Goal: Task Accomplishment & Management: Use online tool/utility

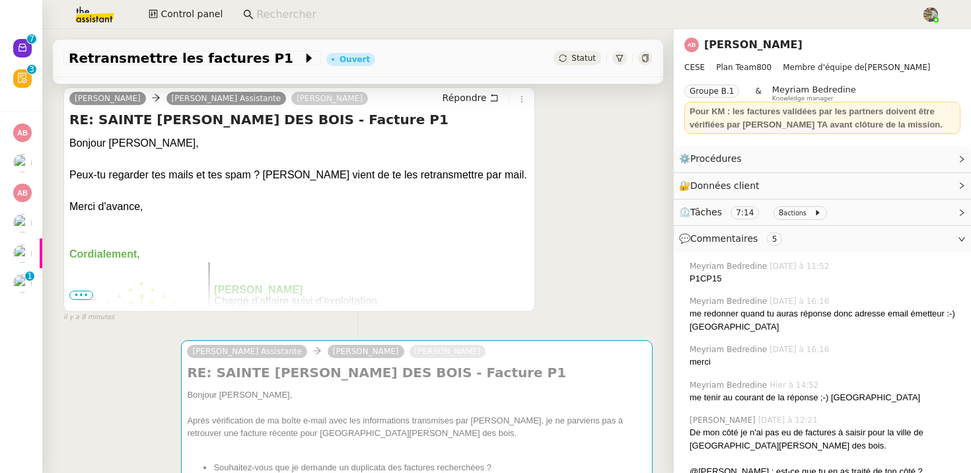
scroll to position [164, 0]
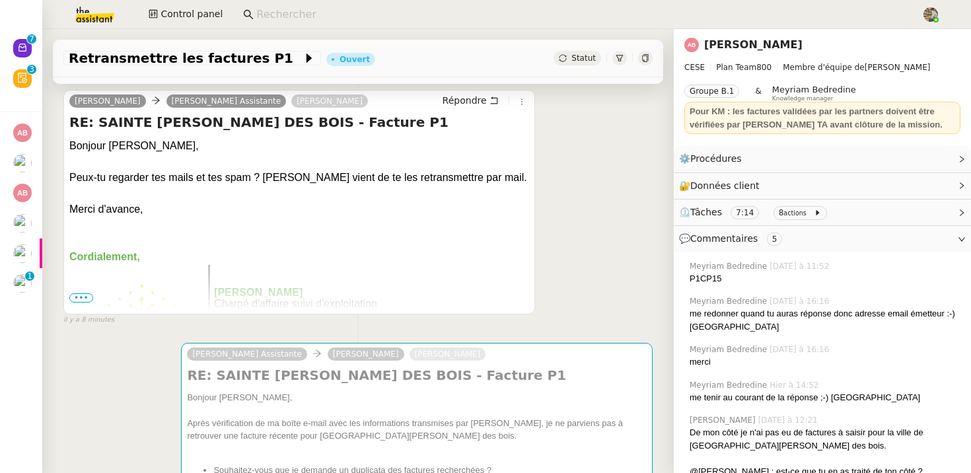
click at [90, 298] on span "•••" at bounding box center [81, 297] width 24 height 9
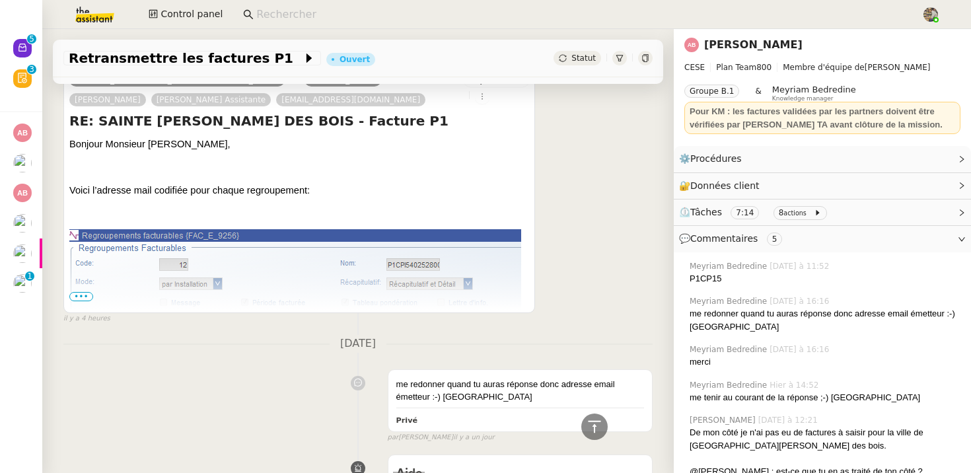
scroll to position [2231, 0]
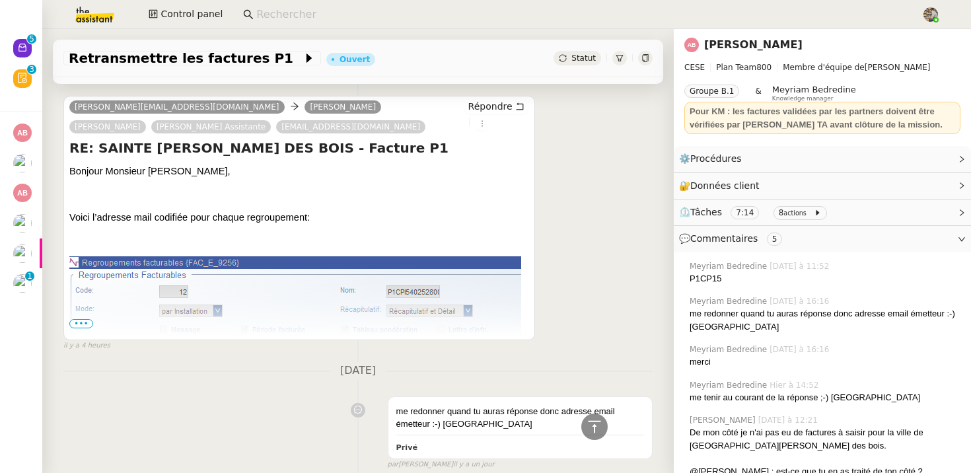
click at [83, 319] on span "•••" at bounding box center [81, 323] width 24 height 9
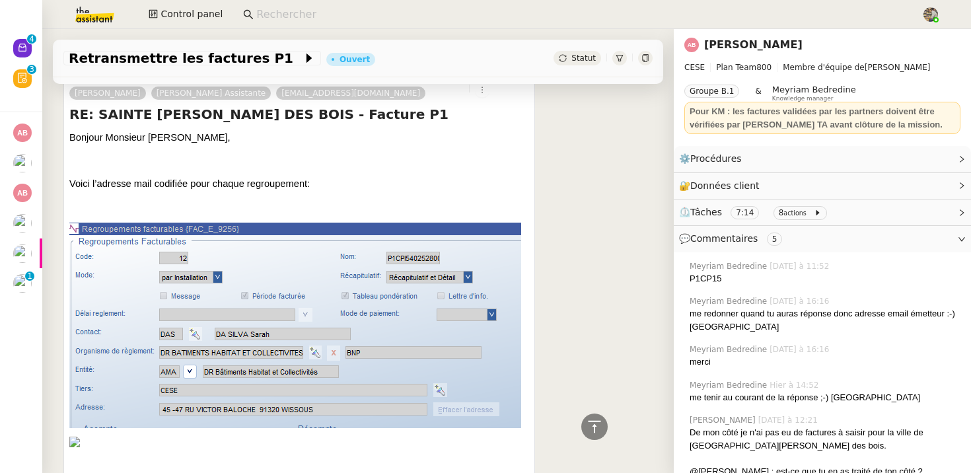
scroll to position [2319, 0]
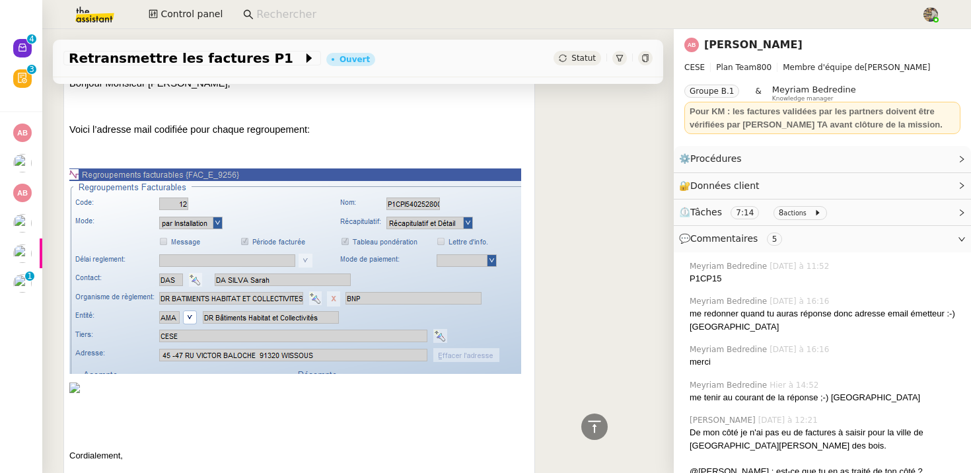
drag, startPoint x: 73, startPoint y: 377, endPoint x: 132, endPoint y: 365, distance: 60.5
click at [75, 383] on img at bounding box center [299, 388] width 460 height 11
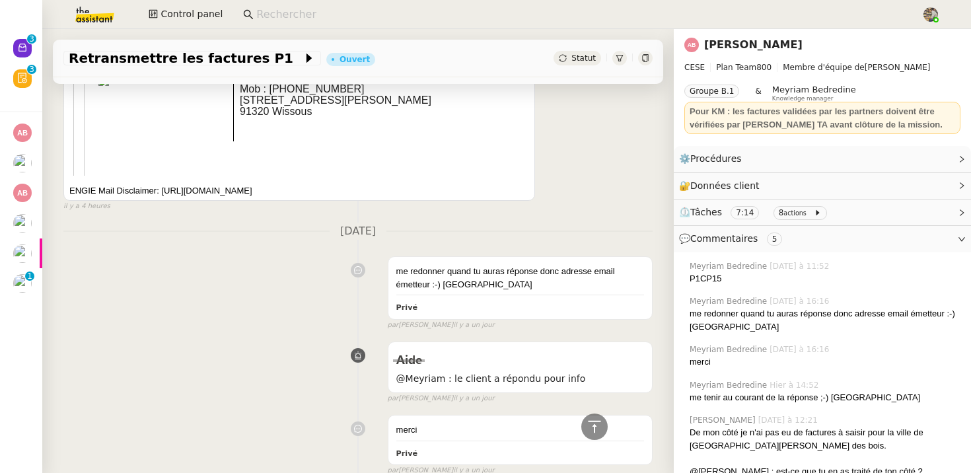
scroll to position [4925, 0]
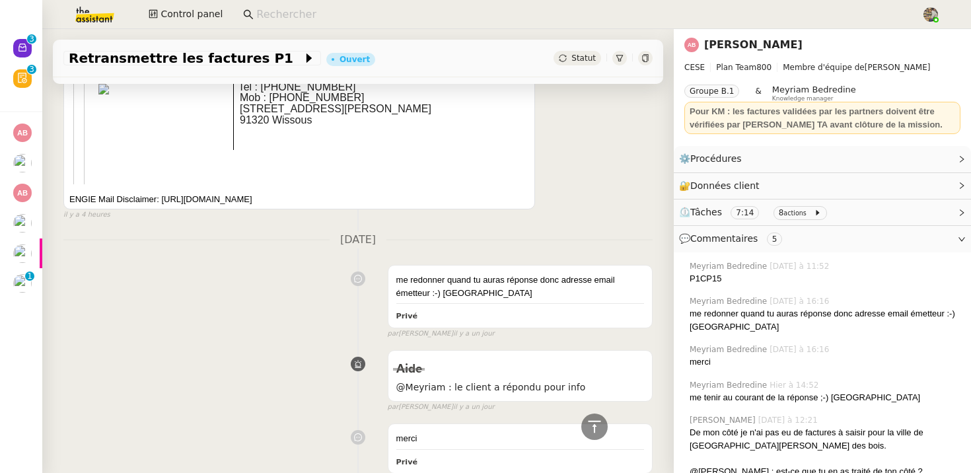
click at [153, 193] on div "ENGIE Mail Disclaimer: https://www.engie.com/disclaimer" at bounding box center [299, 199] width 460 height 13
click at [127, 193] on div "ENGIE Mail Disclaimer: https://www.engie.com/disclaimer" at bounding box center [299, 199] width 460 height 13
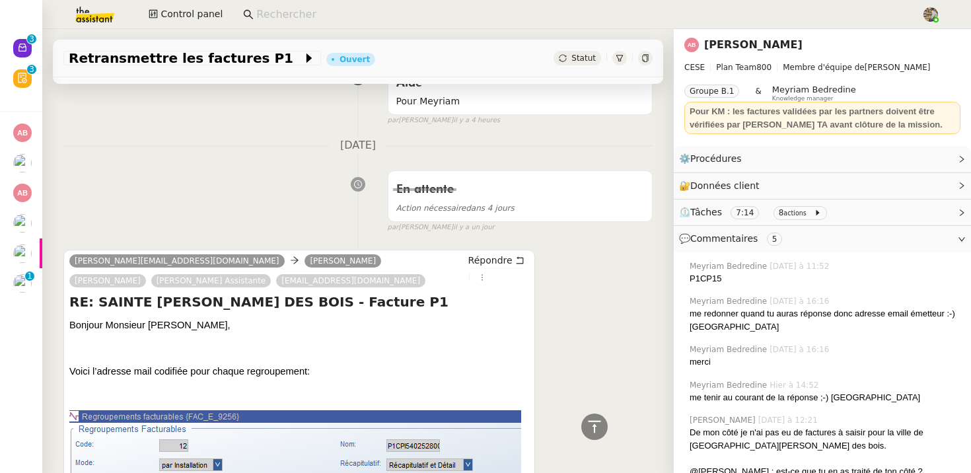
scroll to position [2059, 0]
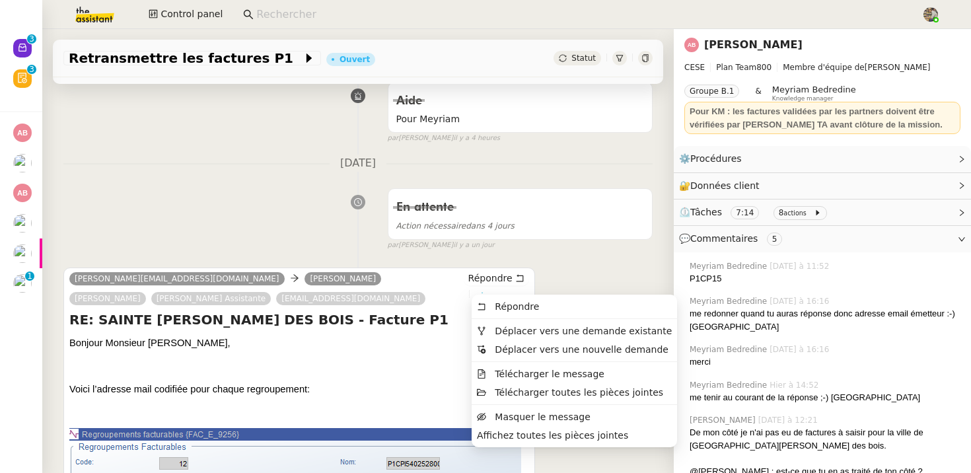
click at [478, 291] on icon at bounding box center [482, 295] width 8 height 8
click at [540, 437] on span "Affichez toutes les pièces jointes" at bounding box center [552, 435] width 151 height 11
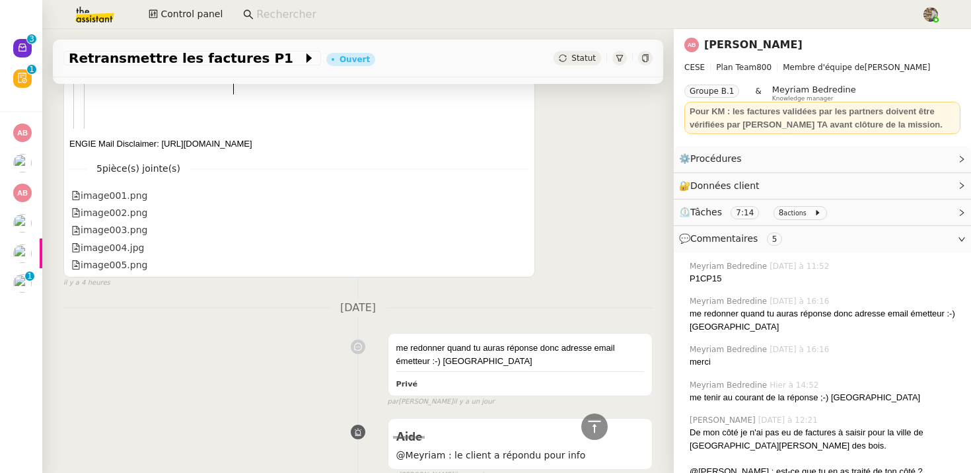
scroll to position [4981, 0]
click at [114, 257] on div "image005.png" at bounding box center [109, 264] width 76 height 15
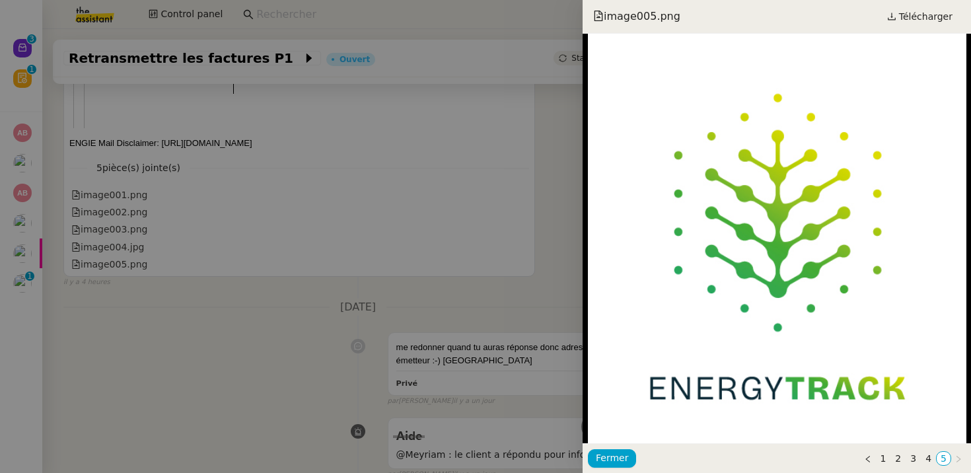
click at [115, 219] on div at bounding box center [485, 236] width 971 height 473
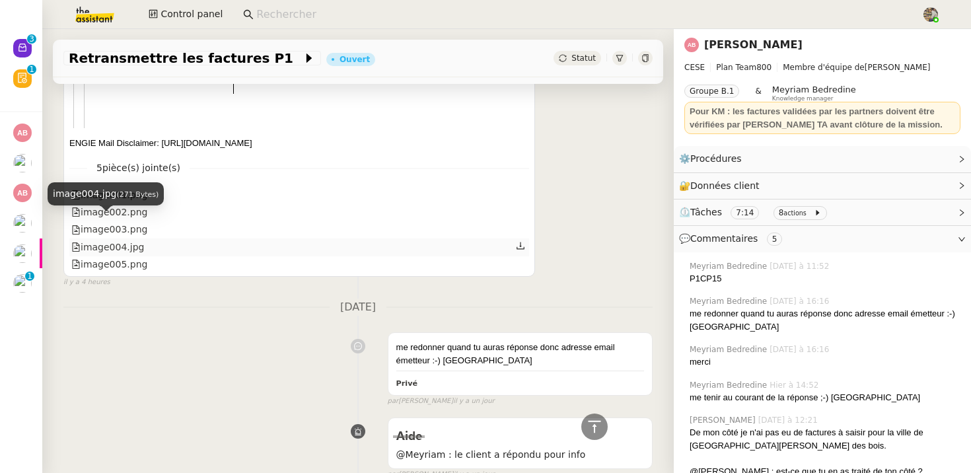
click at [125, 240] on div "image004.jpg" at bounding box center [107, 247] width 73 height 15
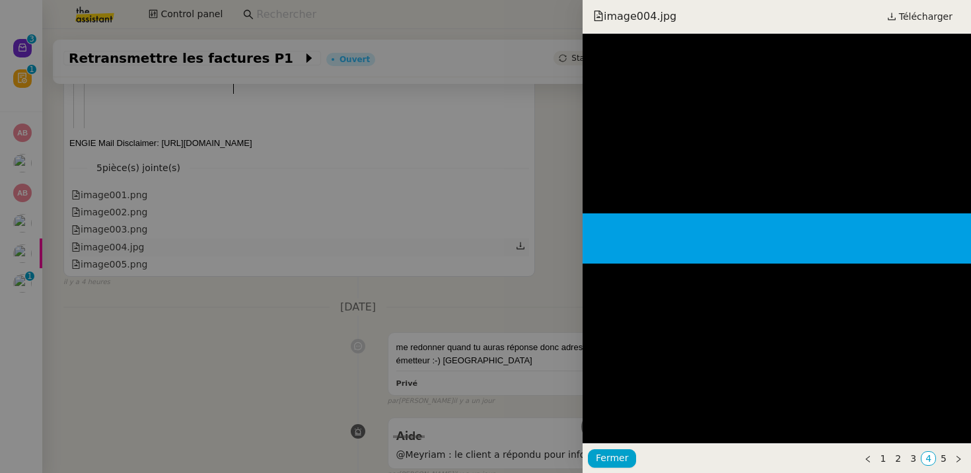
click at [125, 221] on div at bounding box center [485, 236] width 971 height 473
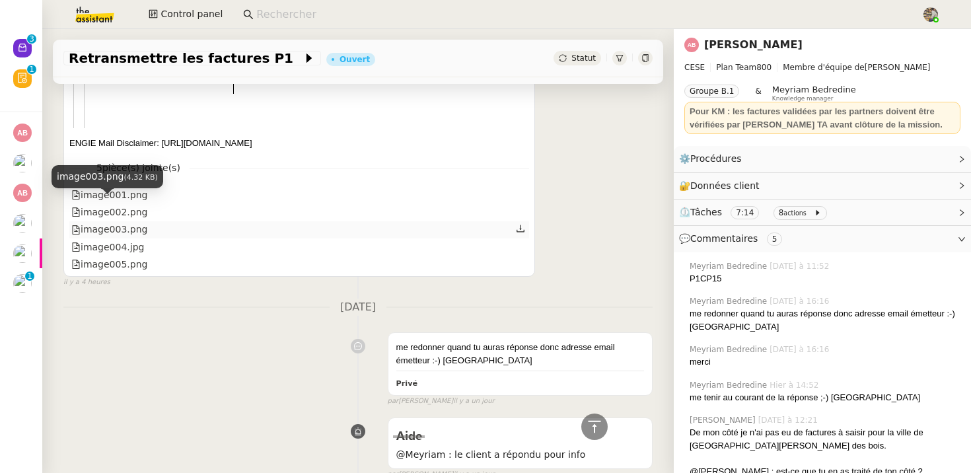
click at [126, 222] on div "image003.png" at bounding box center [109, 229] width 76 height 15
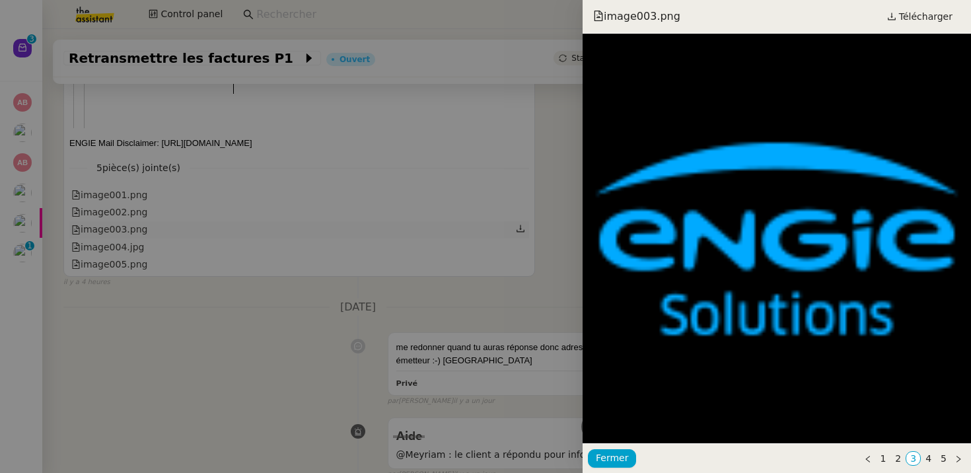
click at [126, 203] on div at bounding box center [485, 236] width 971 height 473
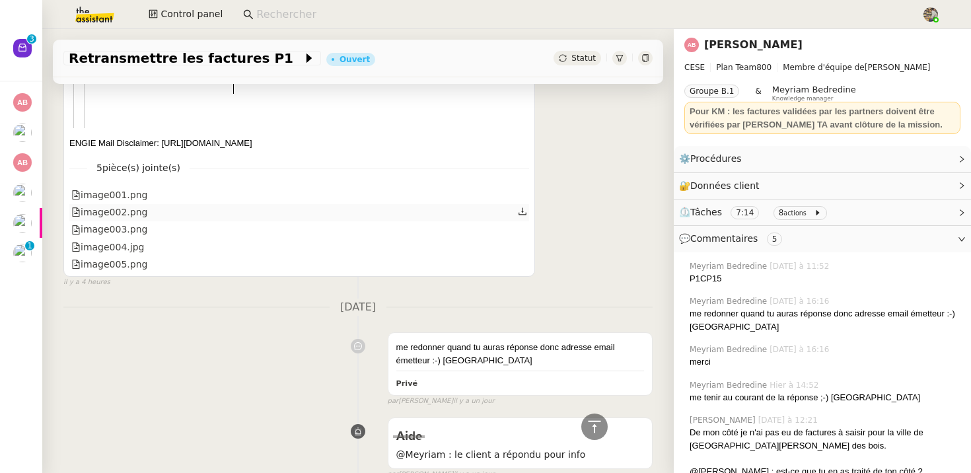
click at [132, 205] on div "image002.png" at bounding box center [109, 212] width 76 height 15
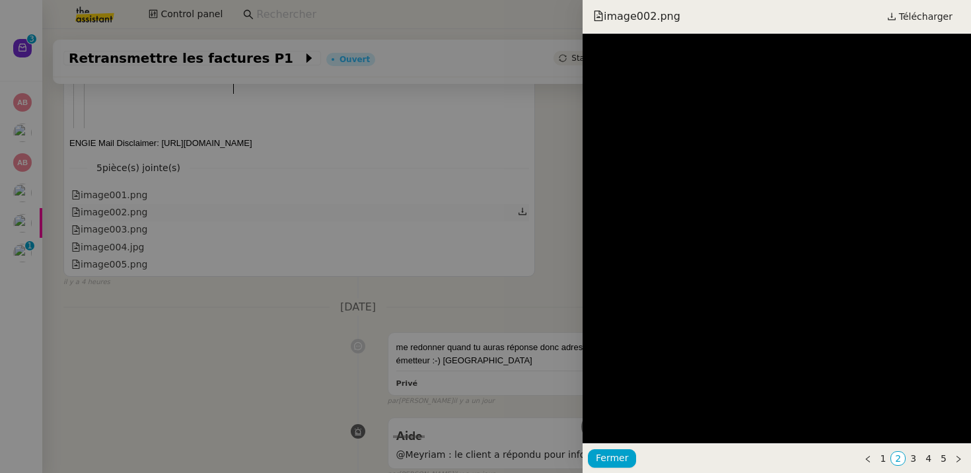
click at [132, 188] on div at bounding box center [485, 236] width 971 height 473
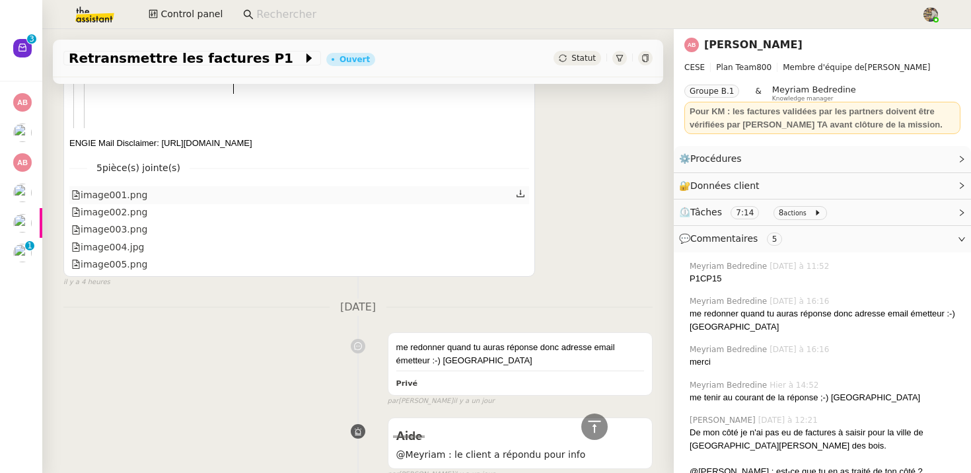
click at [147, 186] on div "image001.png" at bounding box center [299, 194] width 460 height 17
click at [127, 188] on div "image001.png" at bounding box center [109, 195] width 76 height 15
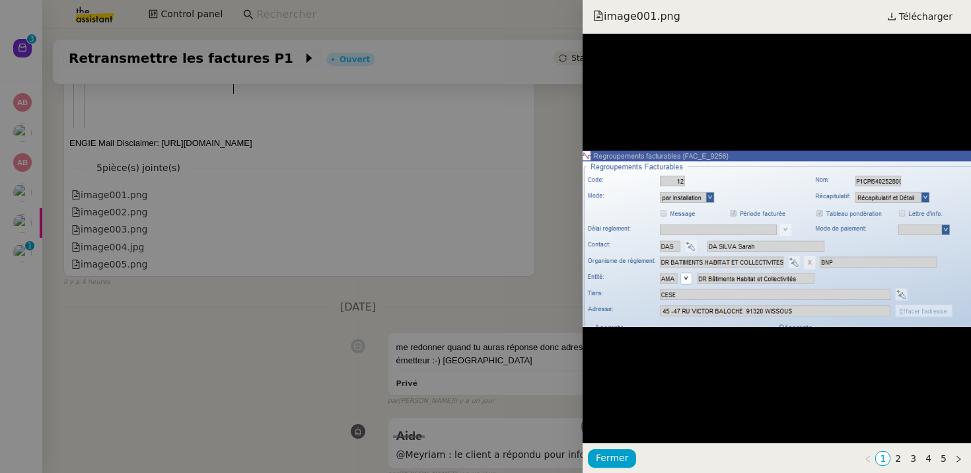
click at [123, 180] on div at bounding box center [485, 236] width 971 height 473
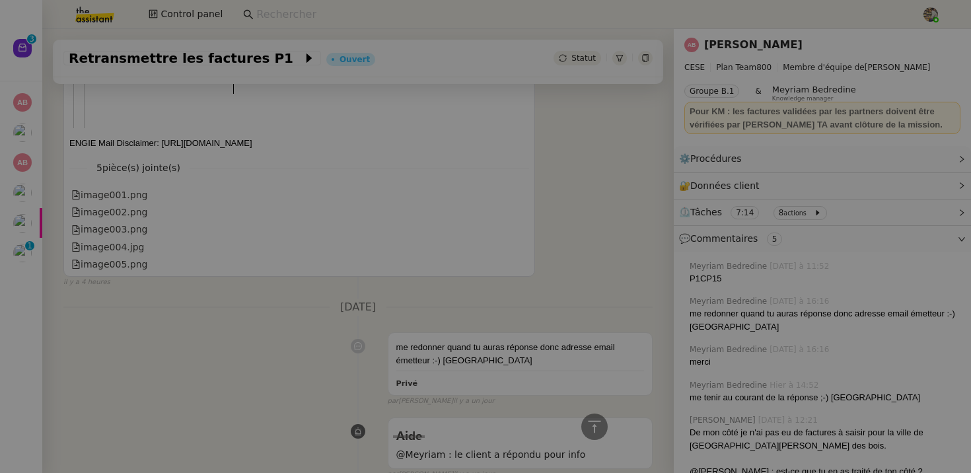
click at [135, 204] on div "image002.png" at bounding box center [299, 212] width 460 height 17
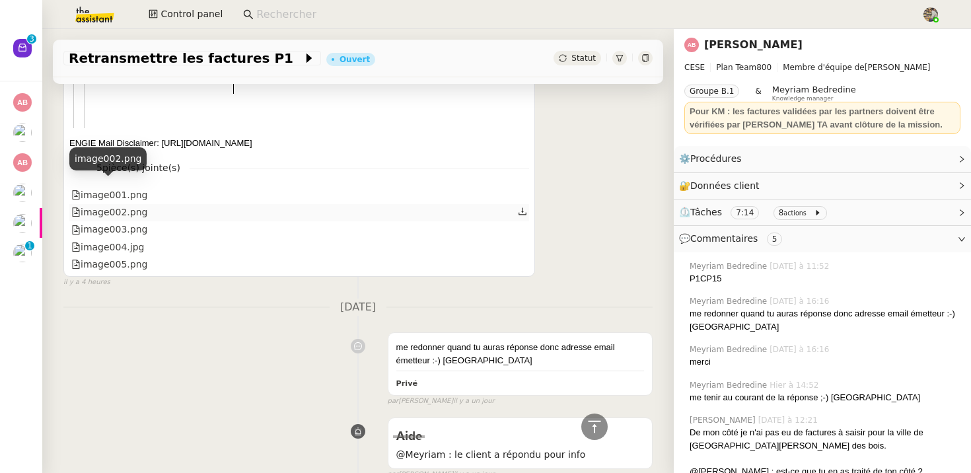
click at [126, 205] on div "image002.png" at bounding box center [109, 212] width 76 height 15
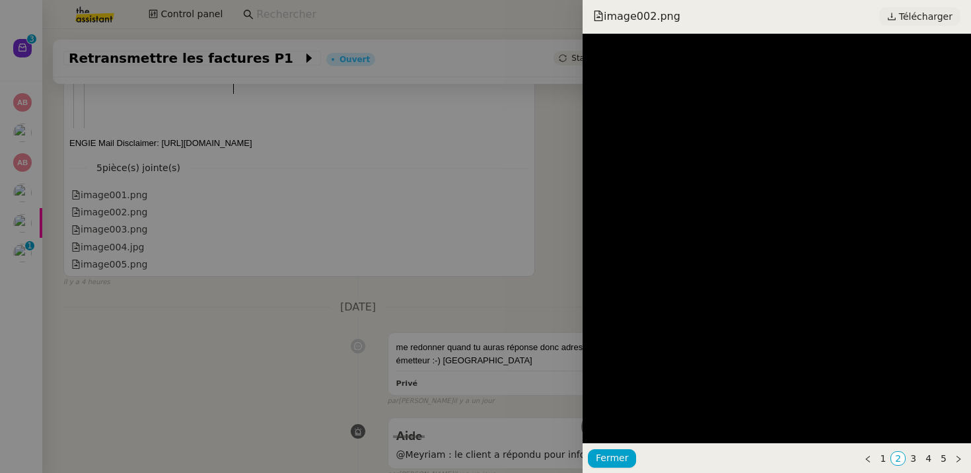
click at [926, 12] on span "Télécharger" at bounding box center [926, 16] width 54 height 17
click at [183, 305] on div at bounding box center [485, 236] width 971 height 473
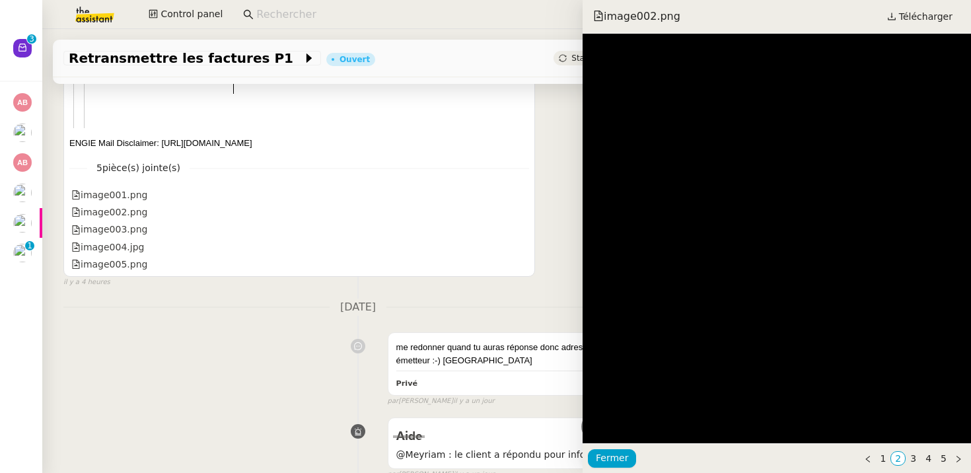
click at [183, 305] on div at bounding box center [485, 236] width 971 height 473
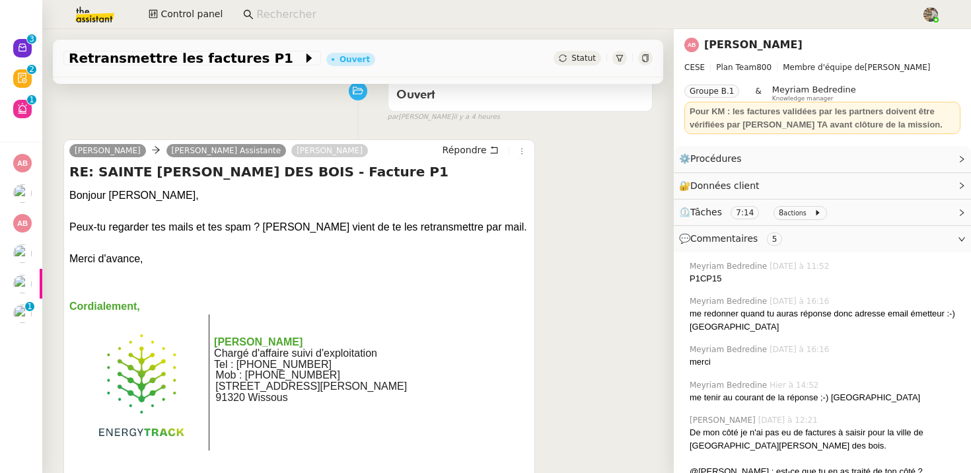
scroll to position [0, 0]
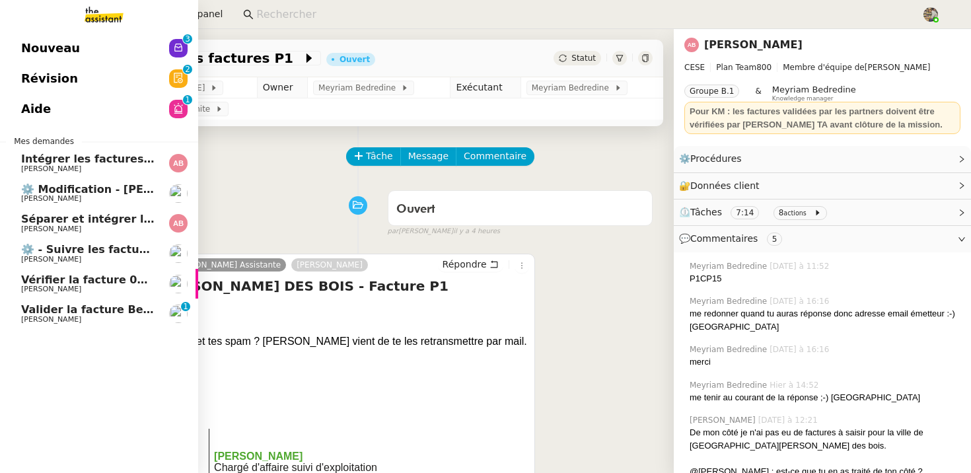
click at [32, 48] on span "Nouveau" at bounding box center [50, 48] width 59 height 20
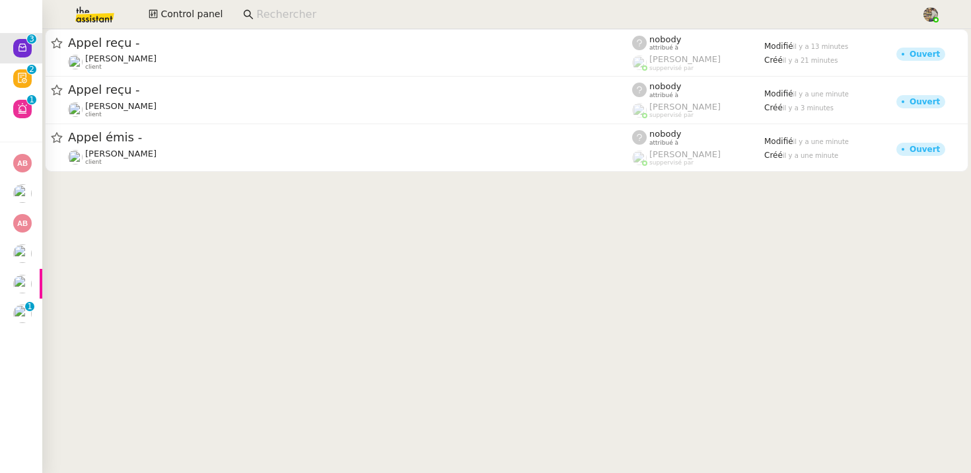
click at [303, 13] on input at bounding box center [582, 15] width 652 height 18
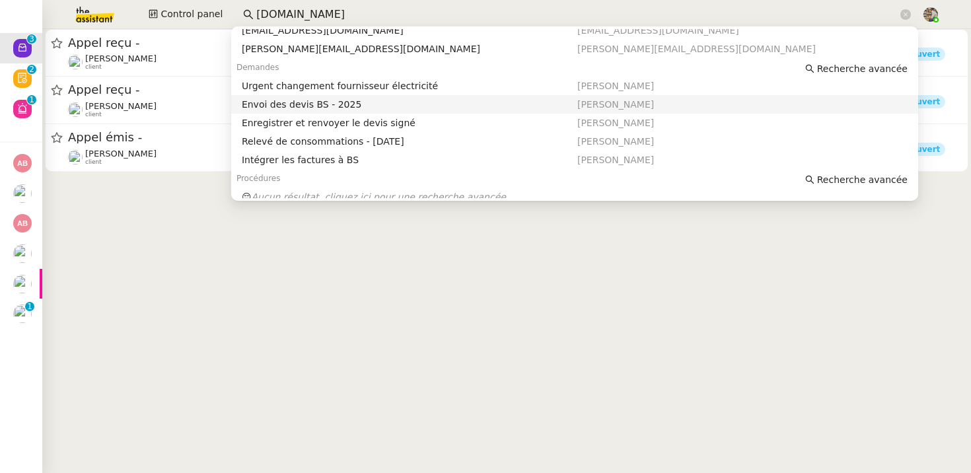
scroll to position [83, 0]
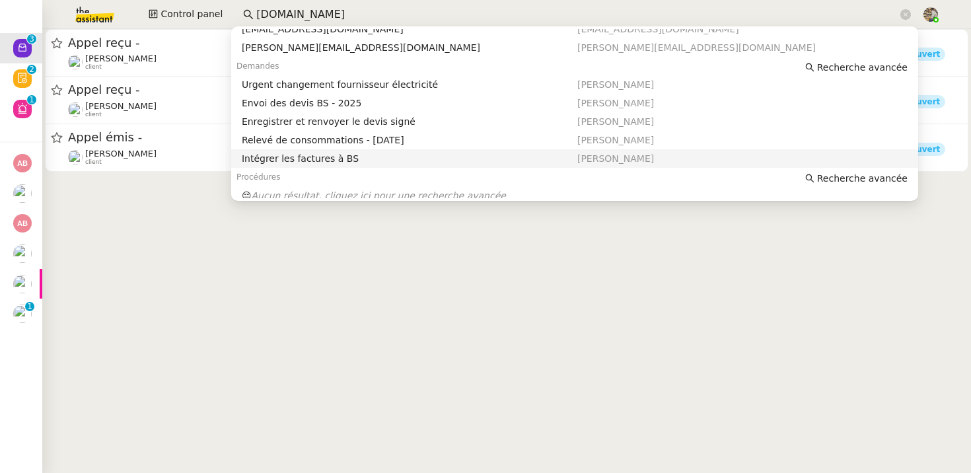
click at [363, 157] on div "Intégrer les factures à BS" at bounding box center [410, 159] width 336 height 12
type input "engie.com"
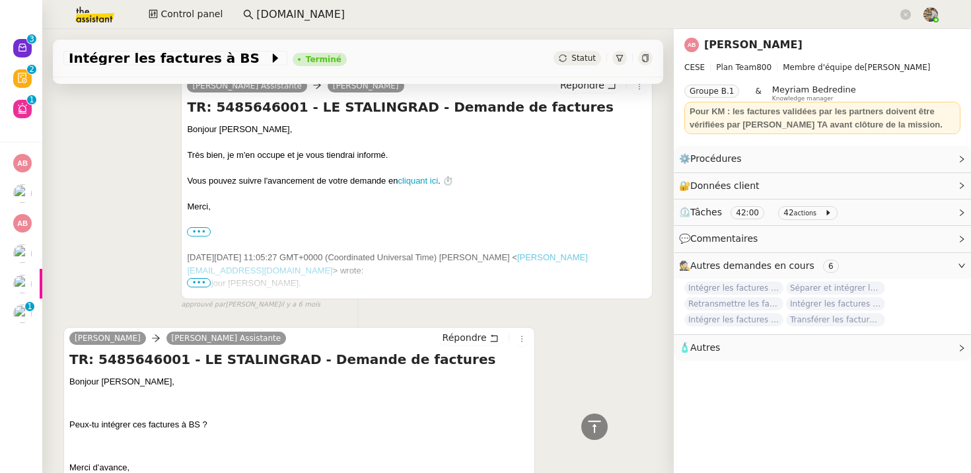
scroll to position [857, 0]
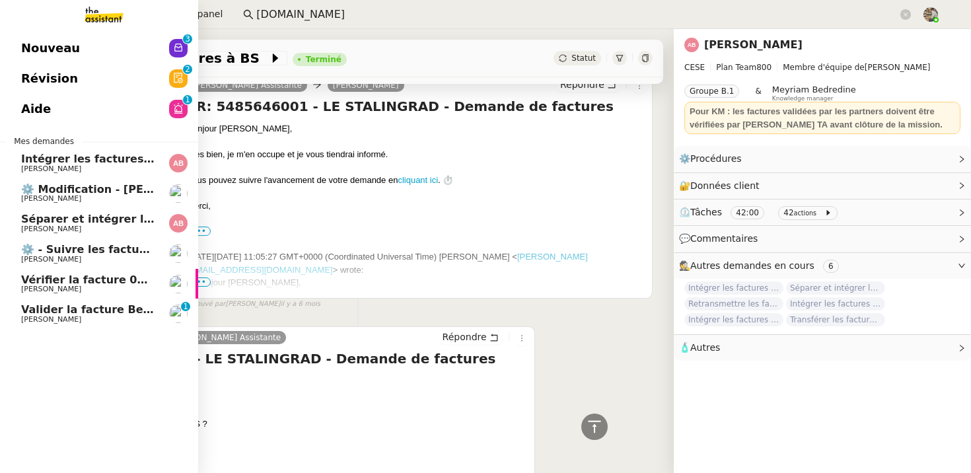
click at [108, 311] on span "Valider la facture Beausoleil" at bounding box center [105, 309] width 168 height 13
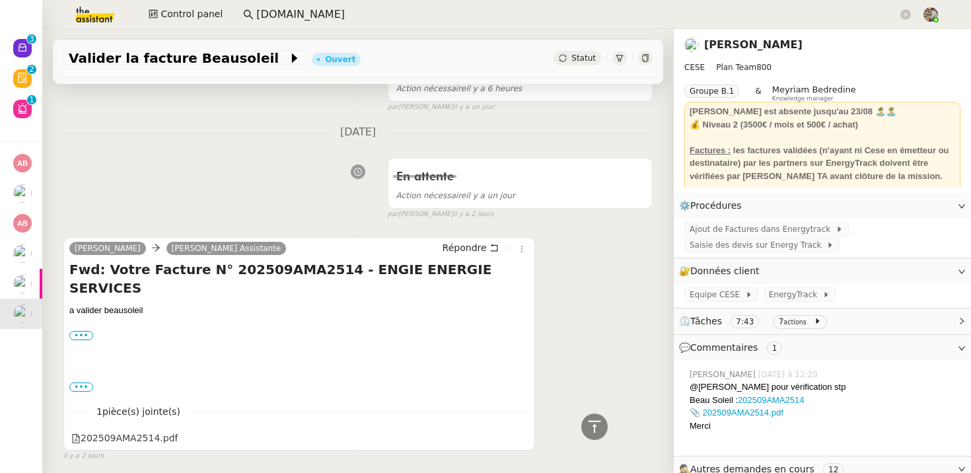
scroll to position [566, 0]
